Goal: Task Accomplishment & Management: Use online tool/utility

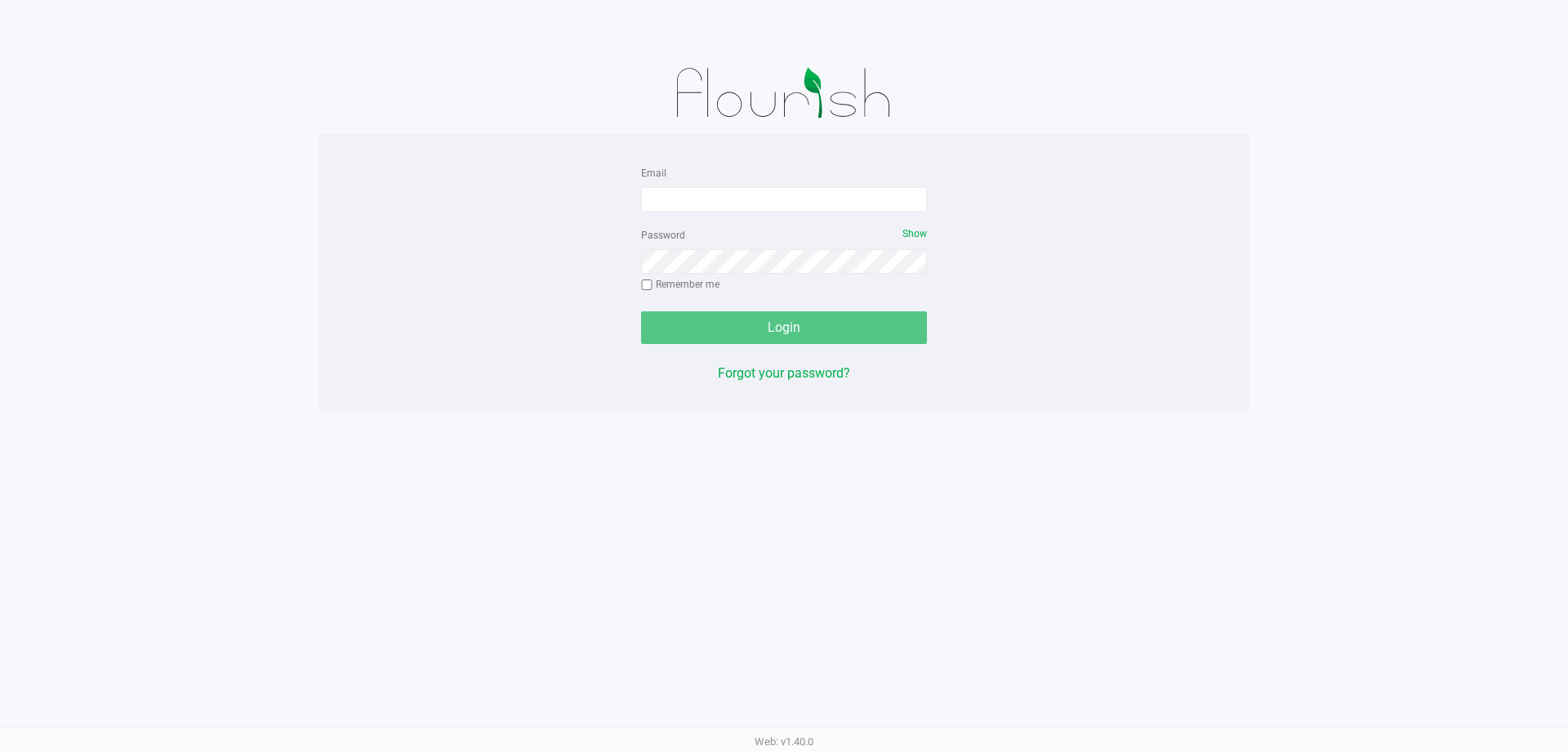
click at [806, 181] on div "Email" at bounding box center [784, 186] width 286 height 49
click at [815, 191] on input "Email" at bounding box center [784, 199] width 286 height 25
type input "dhoward@liveparallel.com"
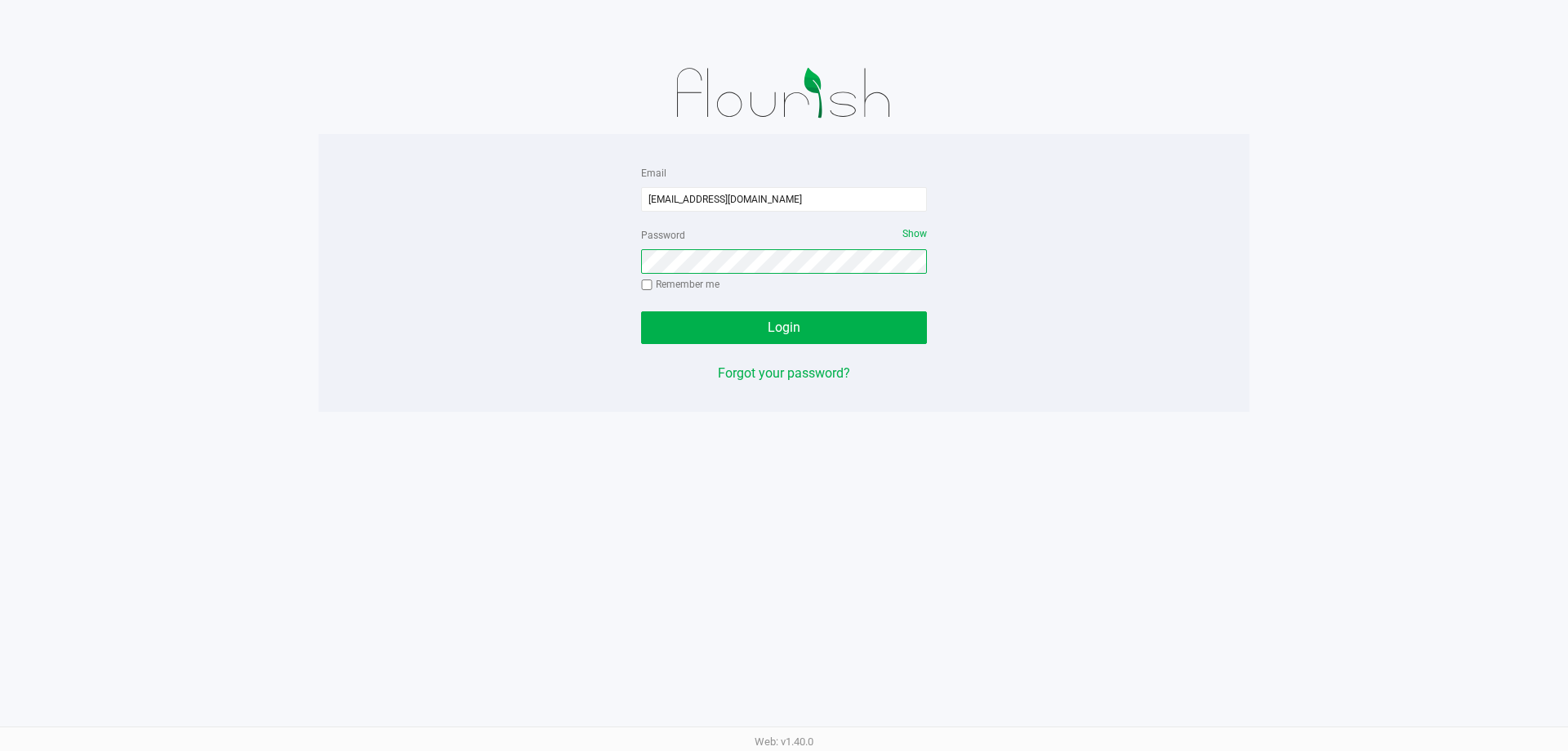
click at [642, 311] on button "Login" at bounding box center [784, 327] width 286 height 33
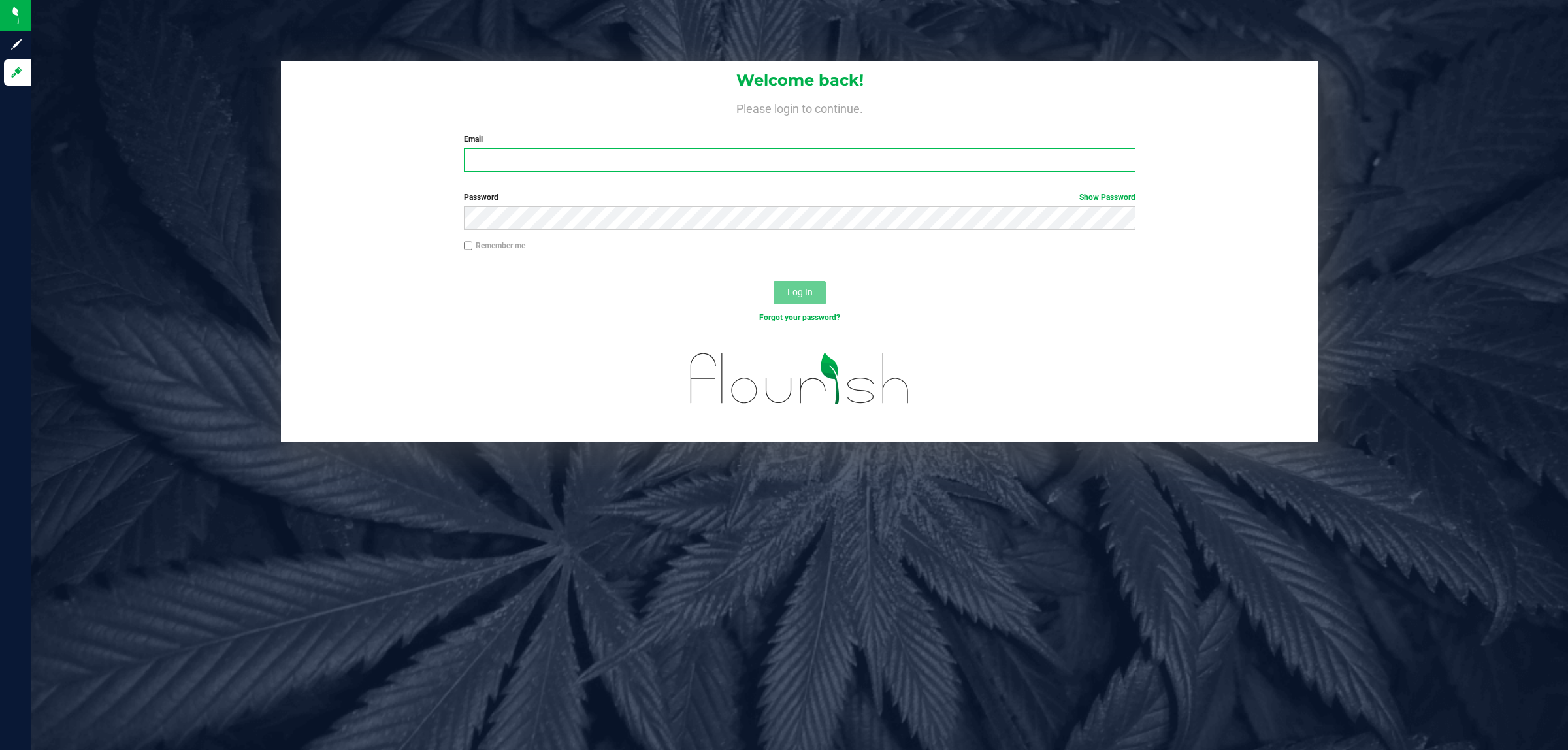
click at [569, 150] on input "Email" at bounding box center [800, 160] width 672 height 24
click at [773, 281] on button "Log In" at bounding box center [800, 293] width 53 height 24
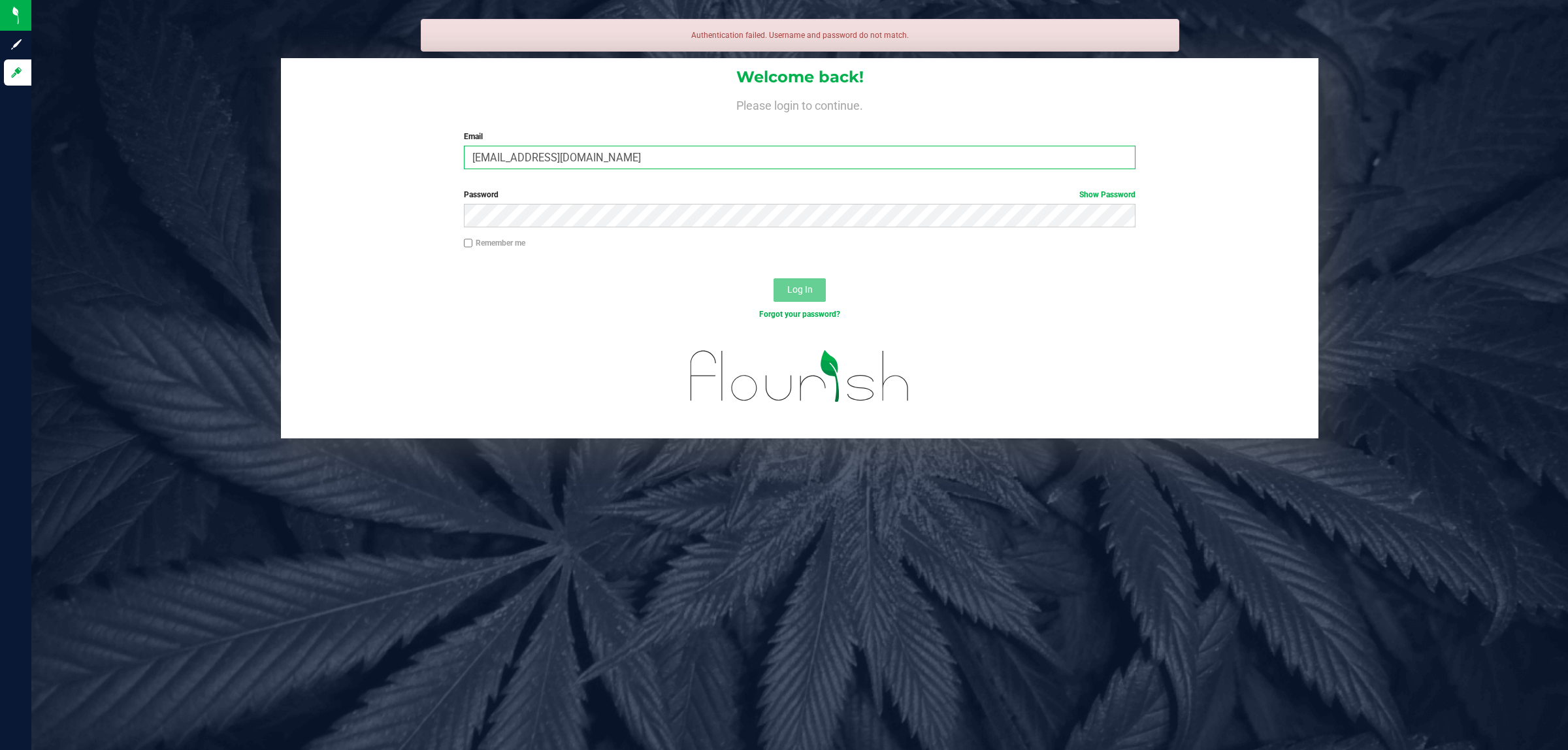
click at [502, 153] on input "[EMAIL_ADDRESS][DOMAIN_NAME]" at bounding box center [800, 157] width 672 height 24
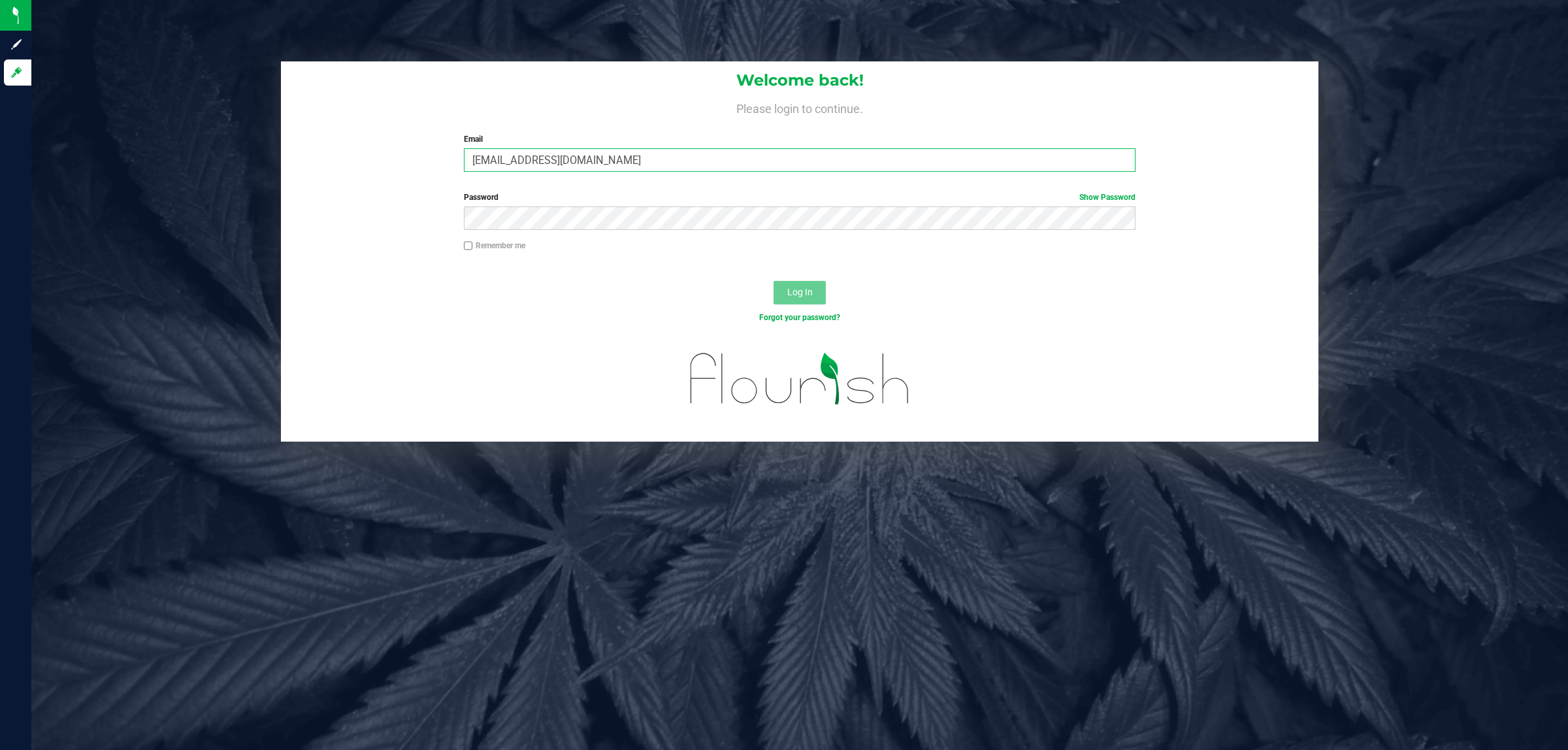
type input "[EMAIL_ADDRESS][DOMAIN_NAME]"
click at [773, 281] on button "Log In" at bounding box center [800, 293] width 53 height 24
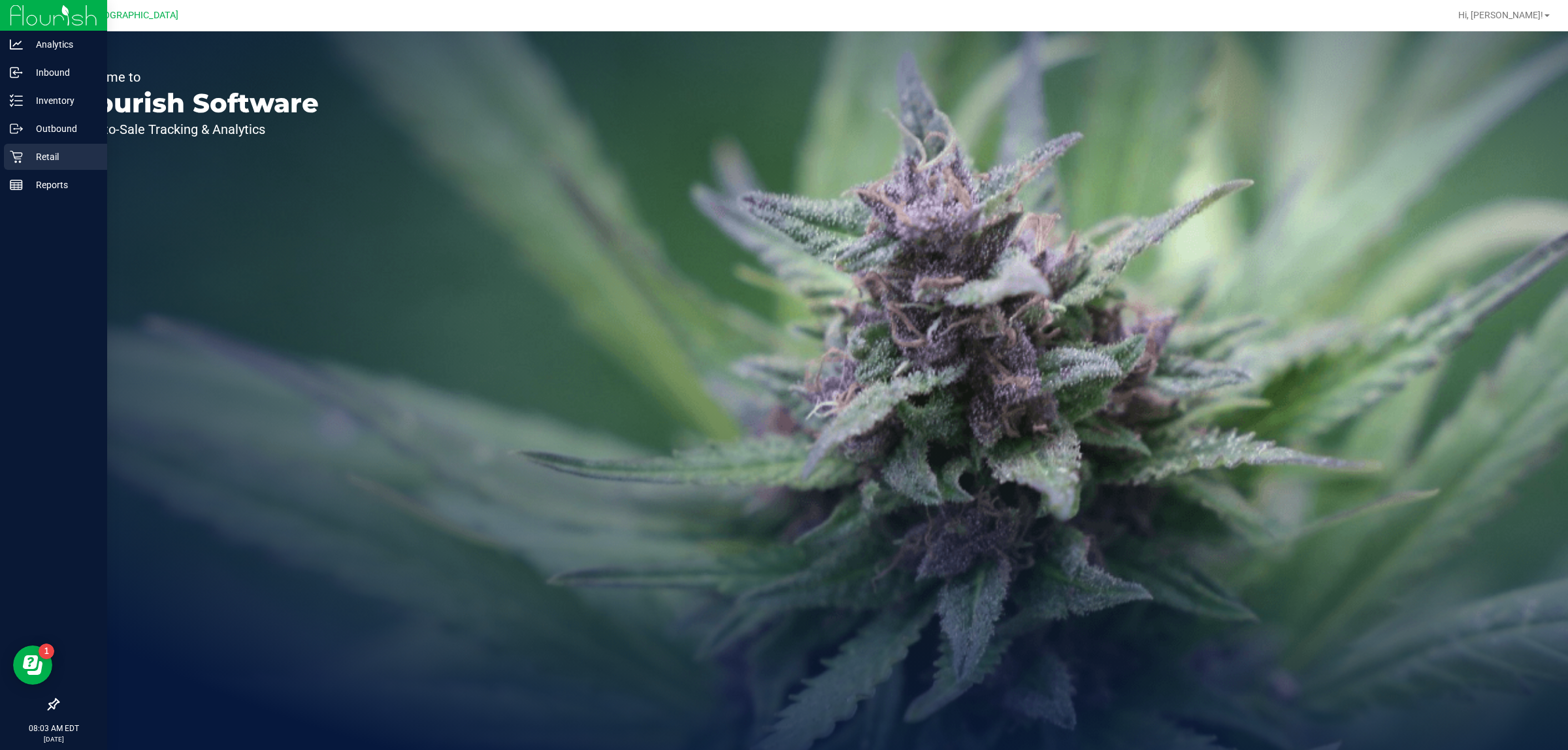
click at [33, 153] on p "Retail" at bounding box center [62, 157] width 79 height 16
